Goal: Task Accomplishment & Management: Complete application form

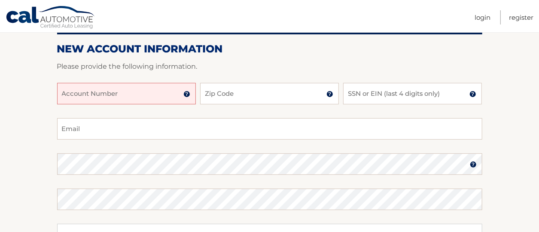
scroll to position [104, 0]
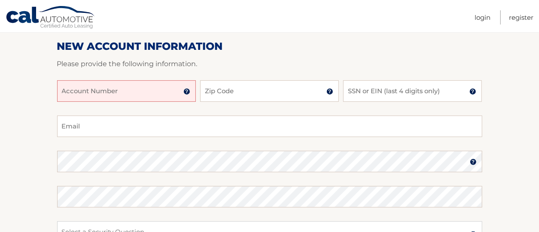
click at [81, 95] on input "Account Number" at bounding box center [126, 90] width 139 height 21
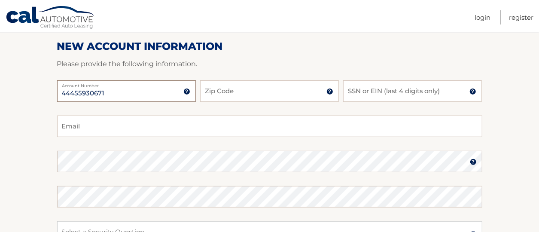
type input "44455930671"
drag, startPoint x: 250, startPoint y: 92, endPoint x: 235, endPoint y: 100, distance: 17.1
click at [235, 100] on input "Zip Code" at bounding box center [269, 90] width 139 height 21
type input "11746"
click at [390, 91] on input "SSN or EIN (last 4 digits only)" at bounding box center [412, 90] width 139 height 21
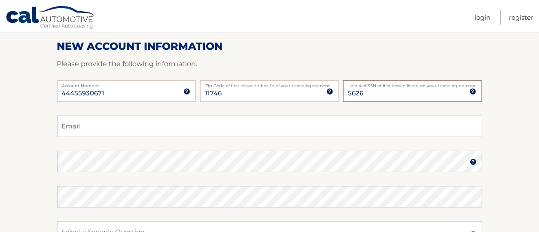
type input "5626"
click at [112, 126] on input "Email" at bounding box center [269, 126] width 425 height 21
type input "[EMAIL_ADDRESS][DOMAIN_NAME]"
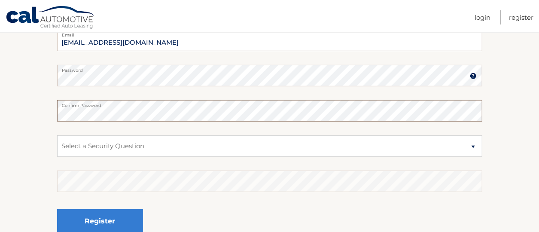
scroll to position [192, 0]
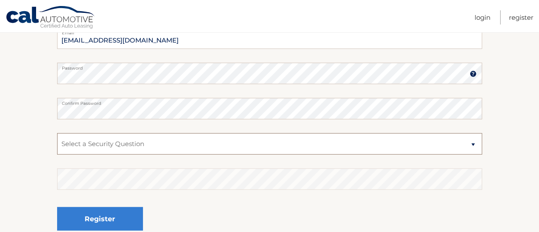
drag, startPoint x: 472, startPoint y: 143, endPoint x: 270, endPoint y: 144, distance: 202.0
click at [270, 144] on select "Select a Security Question What was the name of your elementary school? What is…" at bounding box center [269, 143] width 425 height 21
select select "1"
click at [57, 133] on select "Select a Security Question What was the name of your elementary school? What is…" at bounding box center [269, 143] width 425 height 21
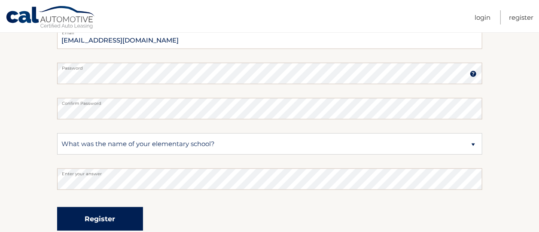
click at [113, 225] on button "Register" at bounding box center [100, 219] width 86 height 24
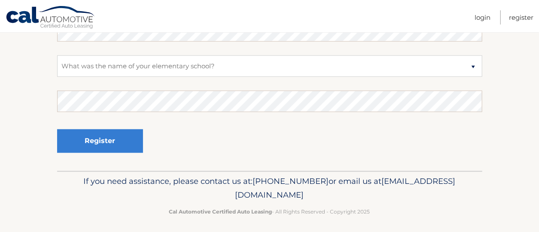
scroll to position [385, 0]
